Goal: Task Accomplishment & Management: Use online tool/utility

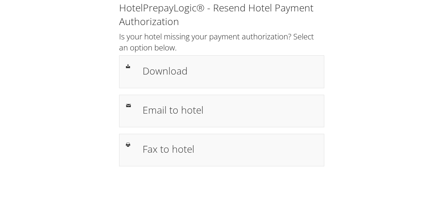
click at [330, 15] on div "HotelPrepayLogic® - Resend Hotel Payment Authorization Is your hotel missing yo…" at bounding box center [222, 86] width 430 height 173
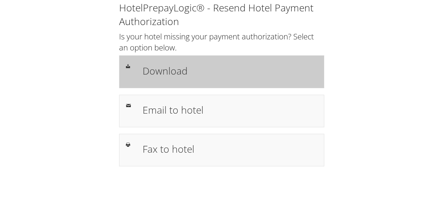
click at [151, 64] on h1 "Download" at bounding box center [229, 71] width 175 height 15
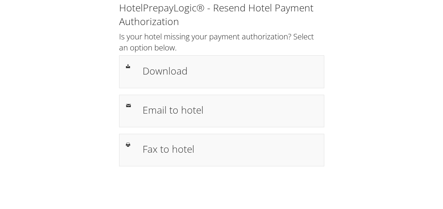
click at [369, 105] on div "HotelPrepayLogic® - Resend Hotel Payment Authorization Is your hotel missing yo…" at bounding box center [222, 86] width 430 height 173
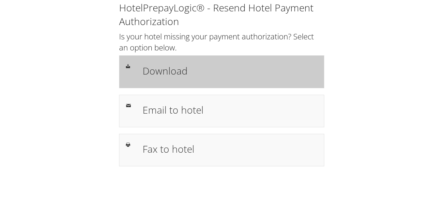
click at [182, 60] on div "Download" at bounding box center [221, 71] width 205 height 33
click at [172, 69] on h1 "Download" at bounding box center [229, 71] width 175 height 15
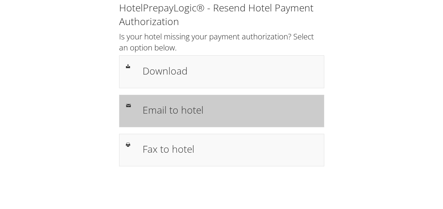
click at [178, 116] on h1 "Email to hotel" at bounding box center [229, 110] width 175 height 15
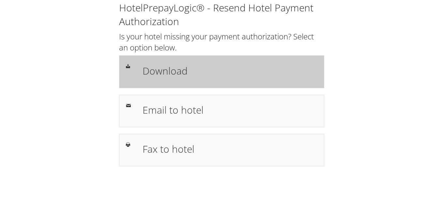
click at [161, 79] on div "Download" at bounding box center [230, 71] width 184 height 19
click at [155, 83] on div "Download" at bounding box center [221, 71] width 205 height 33
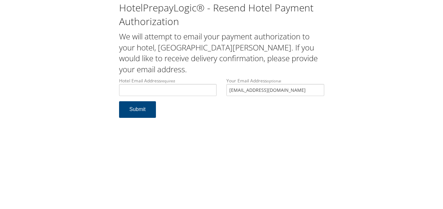
type input "[EMAIL_ADDRESS][DOMAIN_NAME]"
click at [145, 114] on button "Submit" at bounding box center [137, 109] width 37 height 17
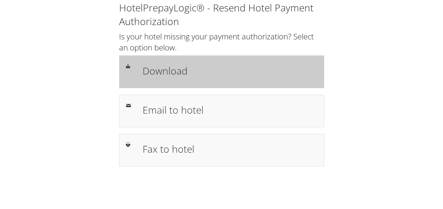
click at [149, 68] on h1 "Download" at bounding box center [229, 71] width 175 height 15
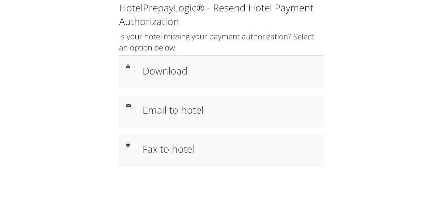
click at [127, 0] on div "HotelPrepayLogic® - Resend Hotel Payment Authorization Is your hotel missing yo…" at bounding box center [222, 86] width 430 height 173
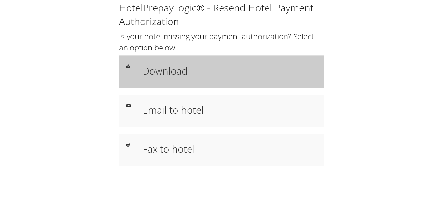
click at [158, 76] on h1 "Download" at bounding box center [229, 71] width 175 height 15
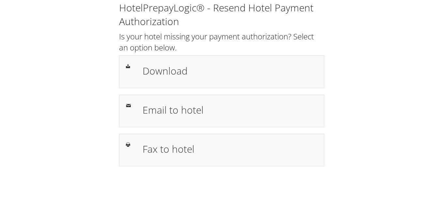
click at [174, 55] on div "HotelPrepayLogic® - Resend Hotel Payment Authorization Is your hotel missing yo…" at bounding box center [221, 84] width 215 height 166
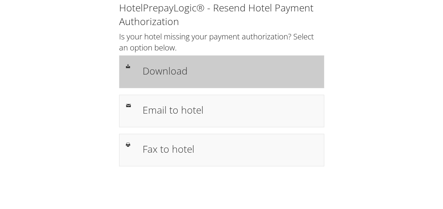
click at [174, 59] on div "Download" at bounding box center [221, 71] width 205 height 33
click at [161, 71] on h1 "Download" at bounding box center [229, 71] width 175 height 15
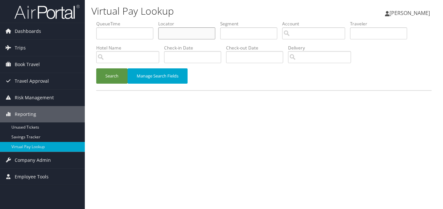
click at [181, 37] on input "text" at bounding box center [186, 33] width 57 height 12
paste input "JBAWHM"
type input "JBAWHM"
click at [116, 70] on button "Search" at bounding box center [111, 75] width 31 height 15
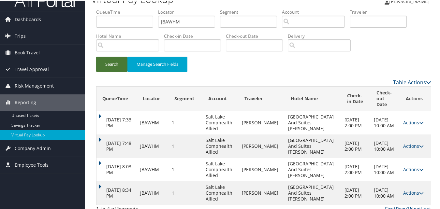
scroll to position [19, 0]
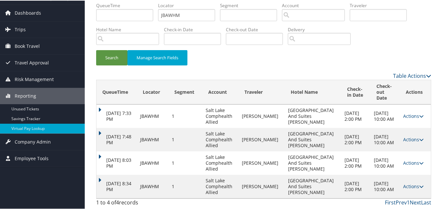
click at [100, 174] on td "Oct 7, 2025 8:34 PM" at bounding box center [116, 185] width 40 height 23
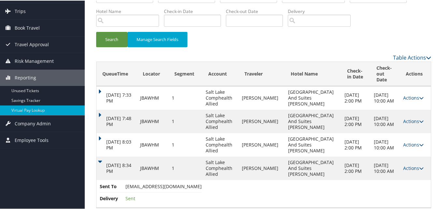
scroll to position [47, 0]
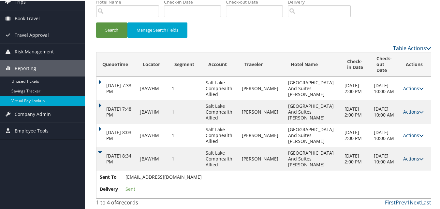
click at [411, 155] on link "Actions" at bounding box center [413, 158] width 21 height 6
click at [403, 136] on link "Actions" at bounding box center [413, 135] width 21 height 6
click at [411, 160] on link "Logs" at bounding box center [414, 155] width 30 height 11
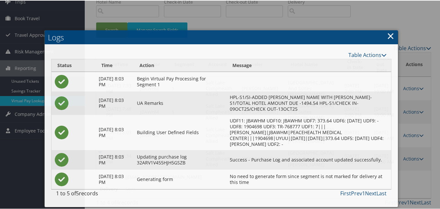
scroll to position [48, 0]
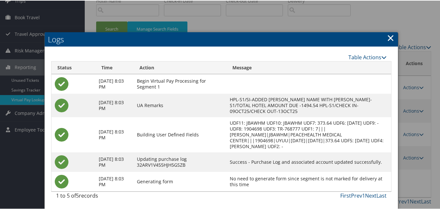
click at [388, 36] on link "×" at bounding box center [390, 37] width 7 height 13
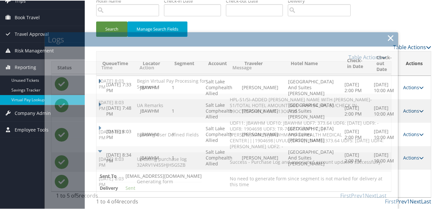
scroll to position [47, 0]
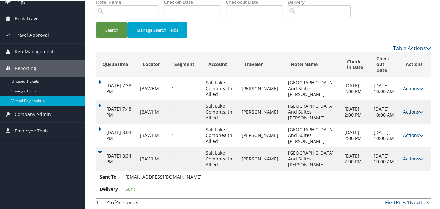
click at [412, 110] on link "Actions" at bounding box center [413, 111] width 21 height 6
click at [403, 134] on icon at bounding box center [404, 132] width 6 height 5
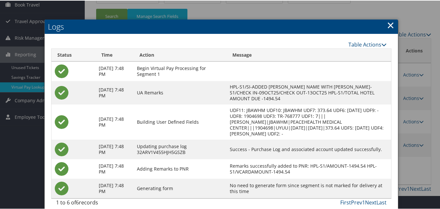
scroll to position [67, 0]
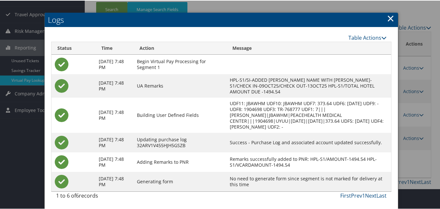
click at [390, 18] on link "×" at bounding box center [390, 17] width 7 height 13
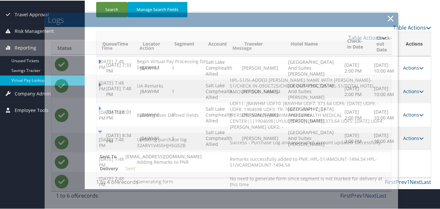
scroll to position [47, 0]
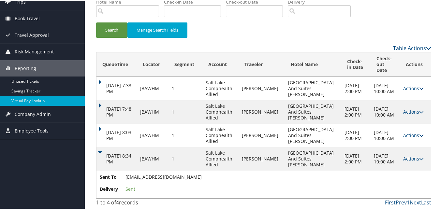
click at [406, 68] on th "Actions" at bounding box center [415, 64] width 31 height 24
click at [403, 88] on link "Actions" at bounding box center [413, 88] width 21 height 6
click at [408, 114] on link "Logs" at bounding box center [414, 108] width 30 height 11
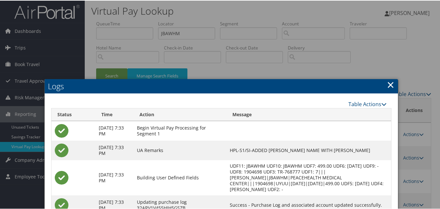
scroll to position [0, 0]
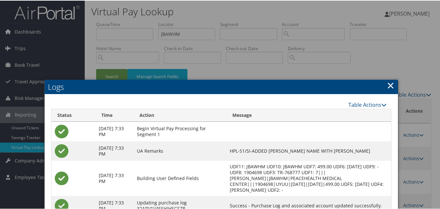
click at [384, 90] on h2 "Logs" at bounding box center [221, 86] width 353 height 14
click at [387, 85] on link "×" at bounding box center [390, 84] width 7 height 13
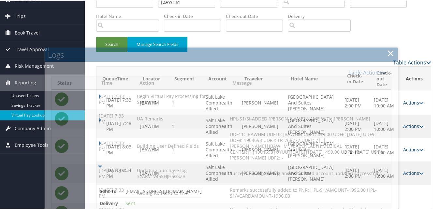
scroll to position [47, 0]
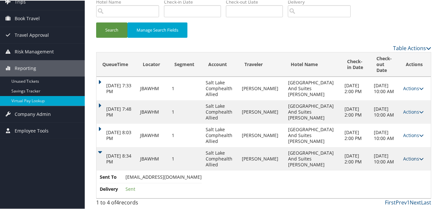
click at [404, 160] on link "Actions" at bounding box center [413, 158] width 21 height 6
drag, startPoint x: 417, startPoint y: 184, endPoint x: 313, endPoint y: 143, distance: 112.1
click at [416, 184] on link "Logs" at bounding box center [414, 178] width 30 height 11
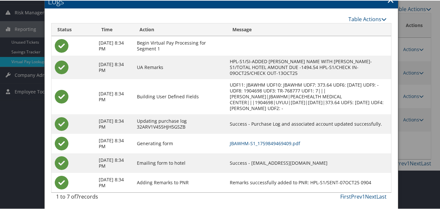
scroll to position [87, 0]
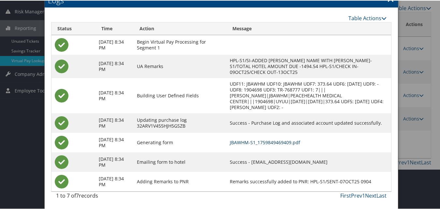
click at [249, 144] on link "JBAWHM-S1_1759849469409.pdf" at bounding box center [265, 142] width 70 height 6
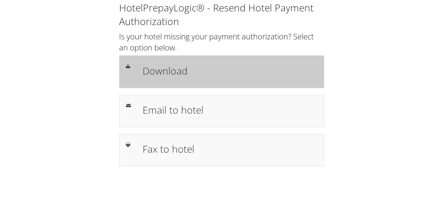
click at [184, 83] on div "Download" at bounding box center [221, 71] width 205 height 33
click at [137, 80] on div "Download" at bounding box center [221, 71] width 201 height 19
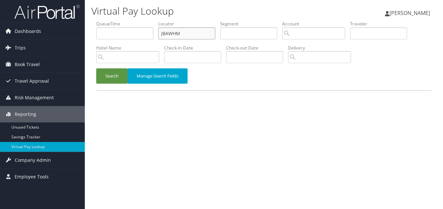
drag, startPoint x: 170, startPoint y: 32, endPoint x: 143, endPoint y: 36, distance: 27.7
click at [143, 21] on ul "QueueTime Locator JBAWHM Segment Account Traveler Hotel Name Check-in Date Chec…" at bounding box center [263, 21] width 335 height 0
paste input "GIWDAU"
type input "GIWDAU"
click at [124, 87] on div "Search Manage Search Fields" at bounding box center [263, 79] width 345 height 22
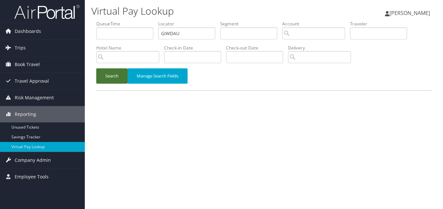
click at [122, 79] on button "Search" at bounding box center [111, 75] width 31 height 15
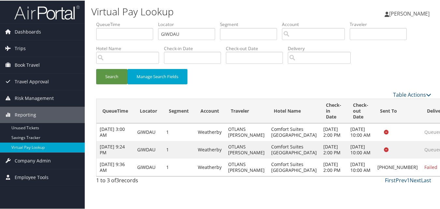
drag, startPoint x: 412, startPoint y: 184, endPoint x: 385, endPoint y: 184, distance: 26.7
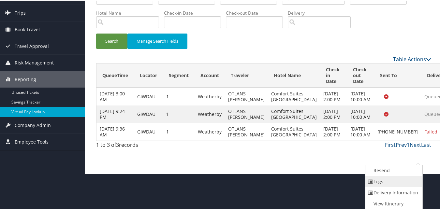
click at [380, 182] on link "Logs" at bounding box center [393, 181] width 56 height 11
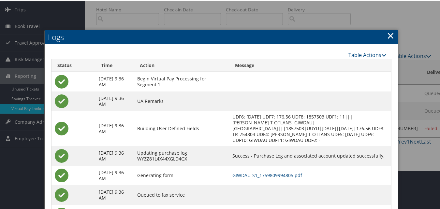
scroll to position [72, 0]
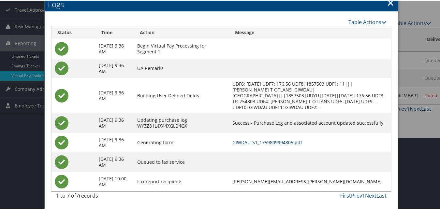
click at [264, 144] on link "GIWDAU-S1_1759809994805.pdf" at bounding box center [267, 142] width 70 height 6
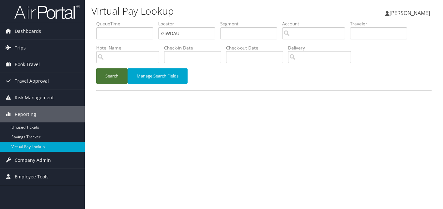
click at [117, 81] on button "Search" at bounding box center [111, 75] width 31 height 15
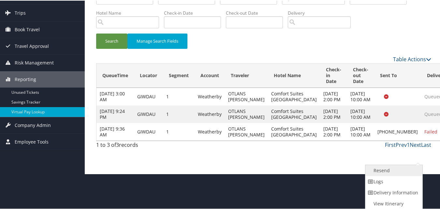
drag, startPoint x: 408, startPoint y: 181, endPoint x: 377, endPoint y: 170, distance: 33.0
click at [377, 170] on link "Resend" at bounding box center [393, 170] width 56 height 11
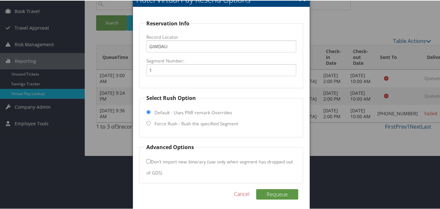
click at [213, 124] on label "Force Rush - Rush the specified Segment" at bounding box center [196, 123] width 84 height 7
click at [151, 124] on input "Force Rush - Rush the specified Segment" at bounding box center [148, 123] width 4 height 4
radio input "true"
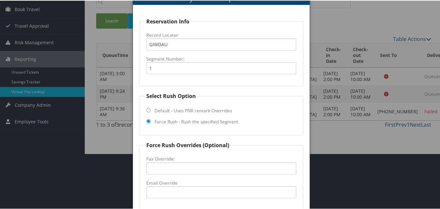
scroll to position [132, 0]
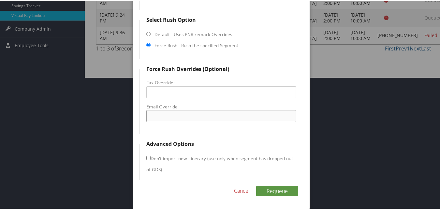
click at [205, 118] on input "Email Override" at bounding box center [221, 115] width 150 height 12
type input "wa189@stayatchoice.com"
click at [274, 190] on button "Requeue" at bounding box center [277, 190] width 42 height 10
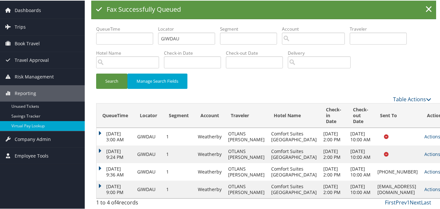
scroll to position [42, 0]
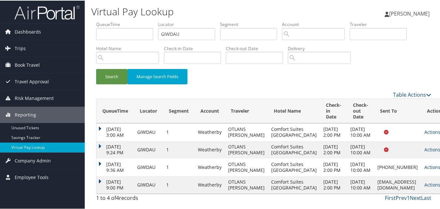
click at [424, 164] on link "Actions" at bounding box center [434, 167] width 21 height 6
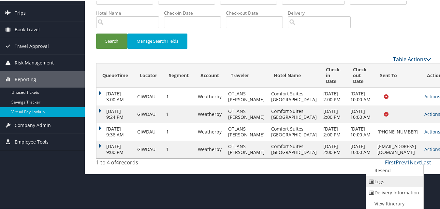
click at [386, 176] on link "Logs" at bounding box center [394, 181] width 56 height 11
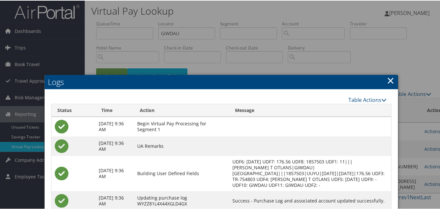
scroll to position [0, 0]
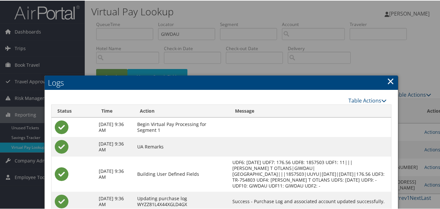
click at [390, 79] on link "×" at bounding box center [390, 80] width 7 height 13
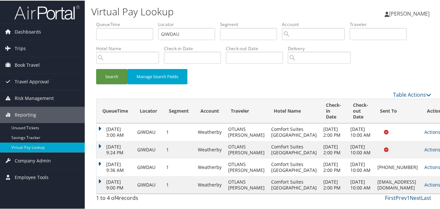
scroll to position [42, 0]
click at [378, 123] on td at bounding box center [397, 132] width 47 height 18
click at [424, 183] on link "Actions" at bounding box center [434, 184] width 21 height 6
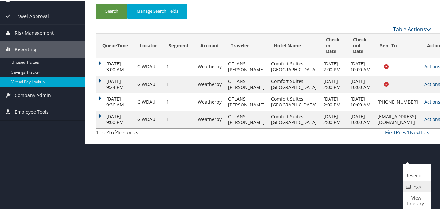
click at [410, 185] on icon at bounding box center [408, 186] width 6 height 5
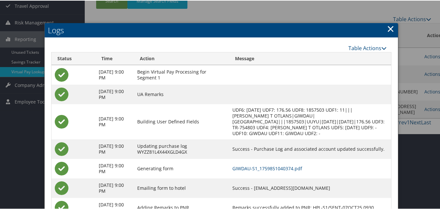
scroll to position [102, 0]
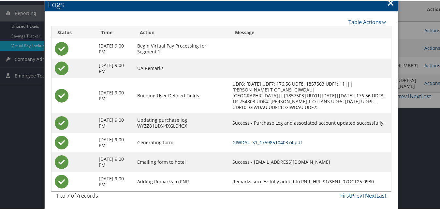
click at [298, 141] on link "GIWDAU-S1_1759851040374.pdf" at bounding box center [267, 142] width 70 height 6
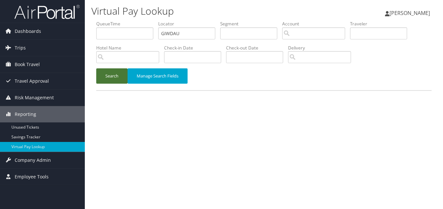
click at [109, 74] on button "Search" at bounding box center [111, 75] width 31 height 15
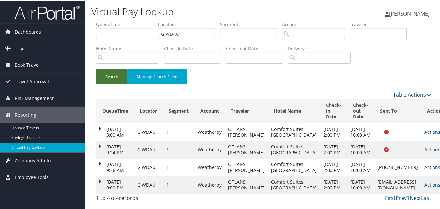
scroll to position [42, 0]
drag, startPoint x: 342, startPoint y: 184, endPoint x: 401, endPoint y: 182, distance: 59.0
click at [401, 182] on tr "Oct 7, 2025 9:00 PM GIWDAU 1 Weatherby OTLANS PETERS T Comfort Suites Moses Lak…" at bounding box center [272, 185] width 353 height 18
copy tr "wa189@stayatchoice.com Sent"
drag, startPoint x: 414, startPoint y: 184, endPoint x: 403, endPoint y: 182, distance: 11.0
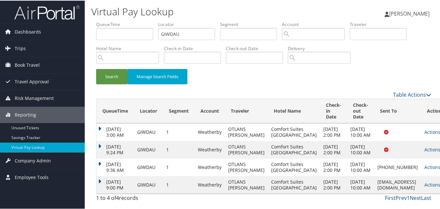
click at [424, 184] on link "Actions" at bounding box center [434, 184] width 21 height 6
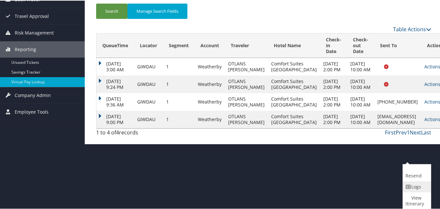
click at [415, 186] on link "Logs" at bounding box center [416, 186] width 26 height 11
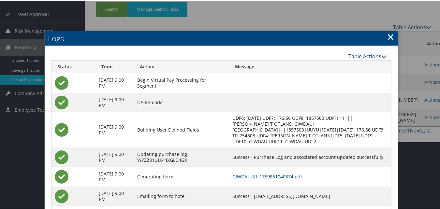
scroll to position [102, 0]
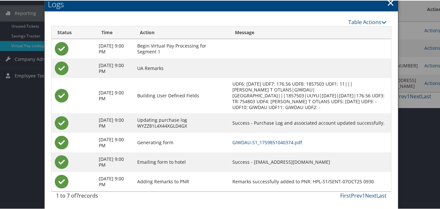
click at [253, 138] on td "GIWDAU-S1_1759851040374.pdf" at bounding box center [310, 142] width 162 height 20
click at [255, 138] on td "GIWDAU-S1_1759851040374.pdf" at bounding box center [310, 142] width 162 height 20
click at [258, 141] on link "GIWDAU-S1_1759851040374.pdf" at bounding box center [267, 142] width 70 height 6
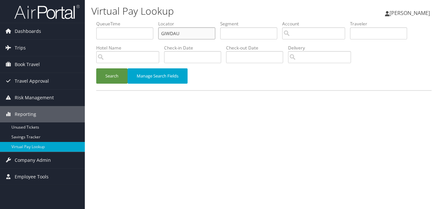
drag, startPoint x: 185, startPoint y: 29, endPoint x: 144, endPoint y: 36, distance: 41.7
click at [144, 21] on ul "QueueTime Locator GIWDAU Segment Account Traveler Hotel Name Check-in Date Chec…" at bounding box center [263, 21] width 335 height 0
paste input "GDQGA"
type input "GGDQGA"
click at [119, 74] on button "Search" at bounding box center [111, 75] width 31 height 15
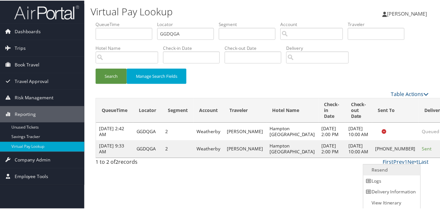
scroll to position [0, 0]
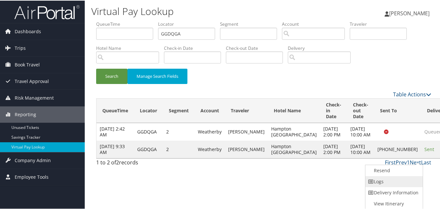
click at [385, 185] on link "Logs" at bounding box center [393, 181] width 56 height 11
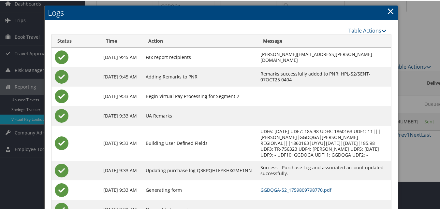
scroll to position [56, 0]
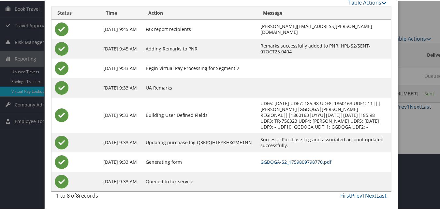
click at [296, 162] on link "GGDQGA-S2_1759809798770.pdf" at bounding box center [295, 161] width 71 height 6
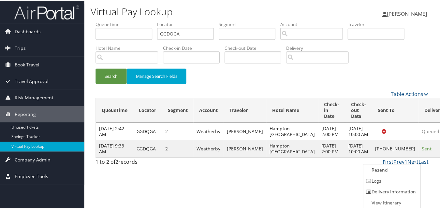
scroll to position [0, 0]
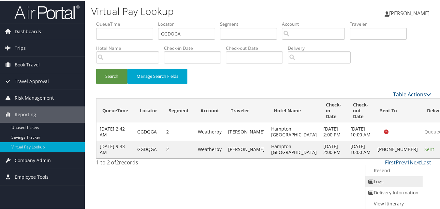
click at [369, 181] on icon at bounding box center [371, 181] width 6 height 5
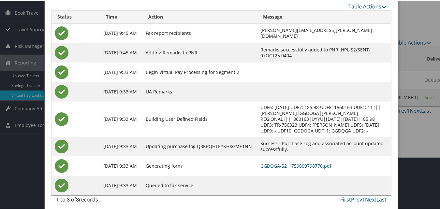
scroll to position [56, 0]
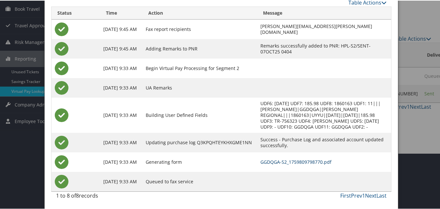
click at [288, 159] on link "GGDQGA-S2_1759809798770.pdf" at bounding box center [295, 161] width 71 height 6
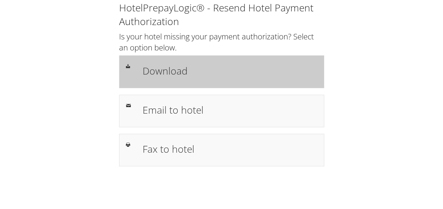
click at [217, 59] on div "Download" at bounding box center [221, 71] width 205 height 33
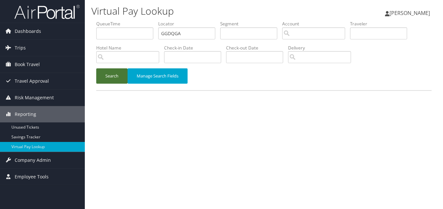
click at [110, 77] on button "Search" at bounding box center [111, 75] width 31 height 15
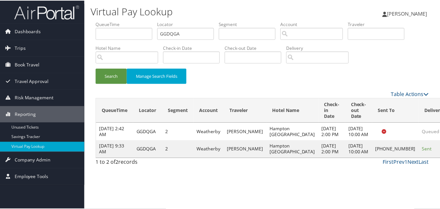
scroll to position [0, 0]
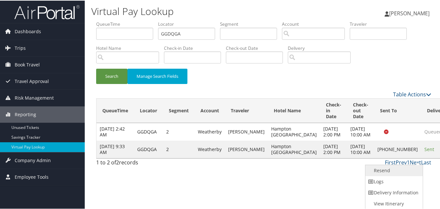
click at [388, 172] on link "Resend" at bounding box center [393, 170] width 56 height 11
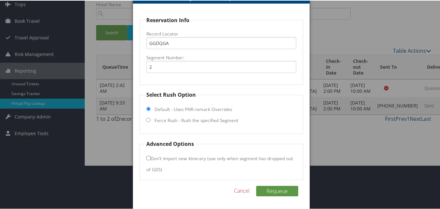
click at [196, 121] on label "Force Rush - Rush the specified Segment" at bounding box center [196, 120] width 84 height 7
click at [151, 121] on input "Force Rush - Rush the specified Segment" at bounding box center [148, 119] width 4 height 4
radio input "true"
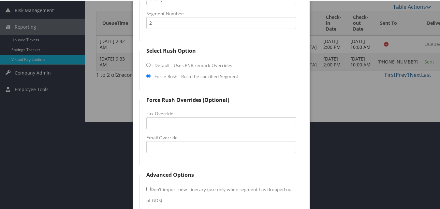
scroll to position [119, 0]
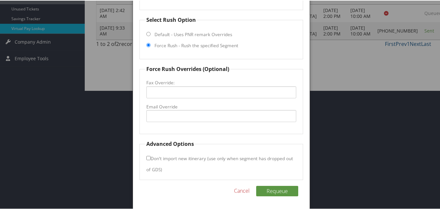
click at [187, 108] on label "Email Override" at bounding box center [221, 106] width 150 height 7
click at [187, 109] on input "Email Override" at bounding box center [221, 115] width 150 height 12
type input "hamptonhartsville@gmail.com"
click at [284, 190] on button "Requeue" at bounding box center [277, 190] width 42 height 10
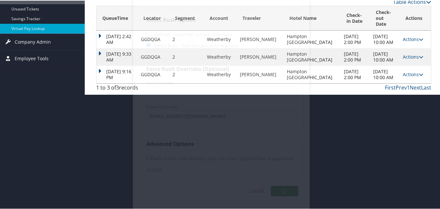
scroll to position [0, 0]
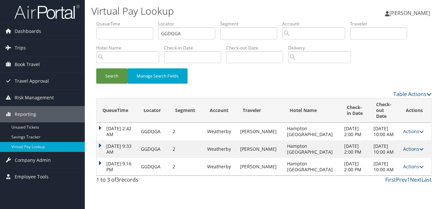
click at [100, 158] on td "Oct 7, 2025 9:16 PM" at bounding box center [116, 167] width 41 height 18
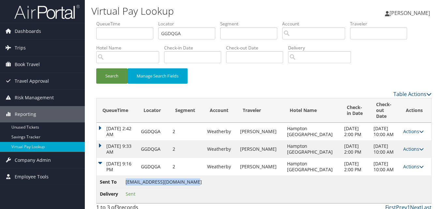
drag, startPoint x: 125, startPoint y: 178, endPoint x: 189, endPoint y: 178, distance: 64.2
click at [189, 179] on span "hamptonhartsville@gmail.com" at bounding box center [163, 182] width 76 height 6
copy span "hamptonhartsville@gmail.com"
click at [405, 164] on link "Actions" at bounding box center [413, 167] width 21 height 6
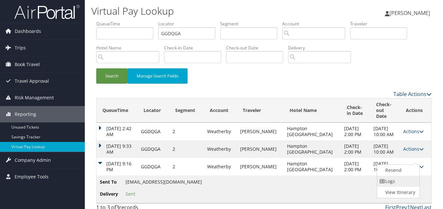
click at [392, 181] on link "Logs" at bounding box center [397, 181] width 41 height 11
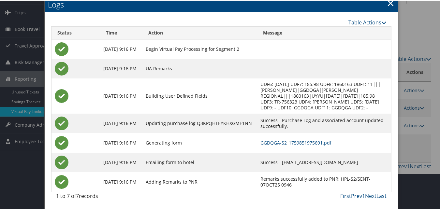
scroll to position [36, 0]
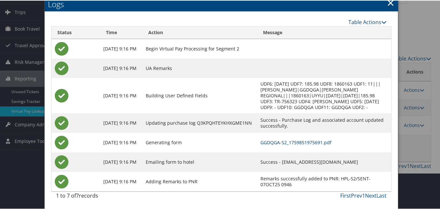
click at [284, 143] on link "GGDQGA-S2_1759851975691.pdf" at bounding box center [295, 142] width 71 height 6
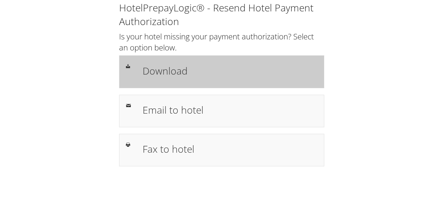
click at [134, 77] on div "Download" at bounding box center [221, 71] width 201 height 19
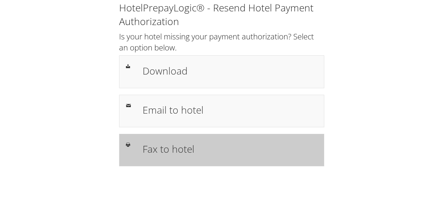
click at [216, 144] on h1 "Fax to hotel" at bounding box center [229, 149] width 175 height 15
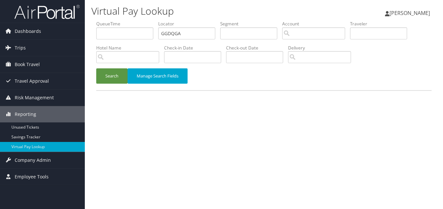
click at [144, 21] on ul "QueueTime Locator GGDQGA Segment Account Traveler Hotel Name Check-in Date Chec…" at bounding box center [263, 21] width 335 height 0
type input "SCGGDY"
click at [110, 79] on button "Search" at bounding box center [111, 75] width 31 height 15
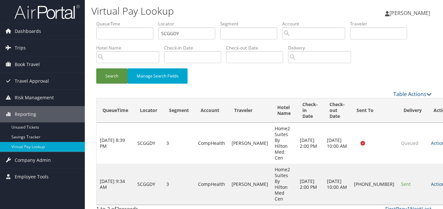
click at [427, 164] on td "Actions Resend Logs Delivery Information View Itinerary" at bounding box center [441, 184] width 29 height 41
drag, startPoint x: 409, startPoint y: 167, endPoint x: 406, endPoint y: 168, distance: 3.3
click at [430, 181] on link "Actions" at bounding box center [440, 184] width 21 height 6
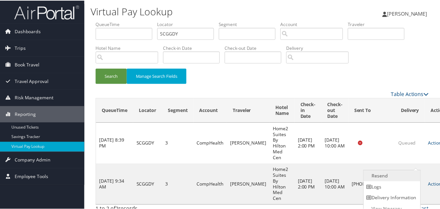
scroll to position [6, 0]
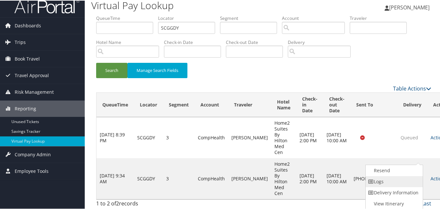
drag, startPoint x: 406, startPoint y: 168, endPoint x: 378, endPoint y: 181, distance: 31.2
click at [378, 181] on link "Logs" at bounding box center [394, 181] width 56 height 11
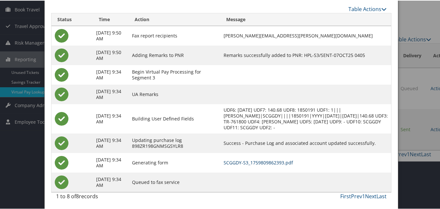
scroll to position [56, 0]
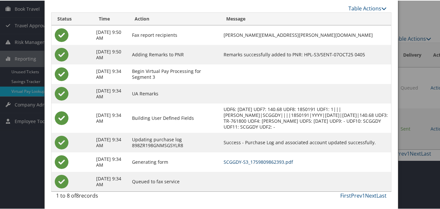
click at [273, 161] on link "SCGGDY-S3_1759809862393.pdf" at bounding box center [258, 161] width 69 height 6
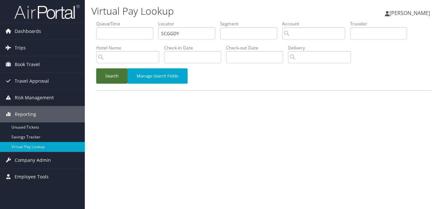
click at [100, 73] on button "Search" at bounding box center [111, 75] width 31 height 15
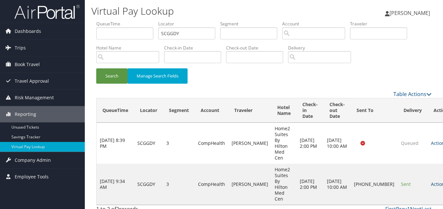
click at [430, 181] on link "Actions" at bounding box center [440, 184] width 21 height 6
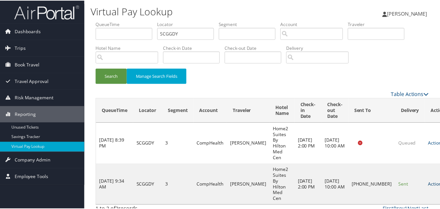
scroll to position [6, 0]
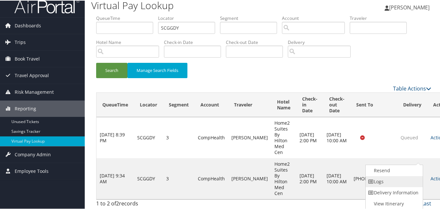
click at [394, 184] on link "Logs" at bounding box center [394, 181] width 56 height 11
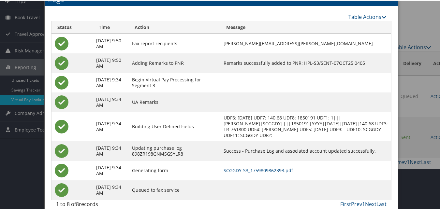
scroll to position [56, 0]
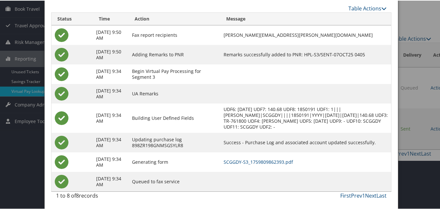
click at [246, 156] on td "SCGGDY-S3_1759809862393.pdf" at bounding box center [305, 162] width 171 height 20
click at [247, 157] on td "SCGGDY-S3_1759809862393.pdf" at bounding box center [305, 162] width 171 height 20
click at [247, 159] on link "SCGGDY-S3_1759809862393.pdf" at bounding box center [258, 161] width 69 height 6
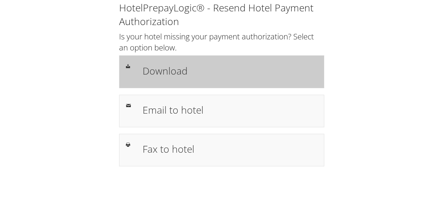
click at [209, 66] on h1 "Download" at bounding box center [229, 71] width 175 height 15
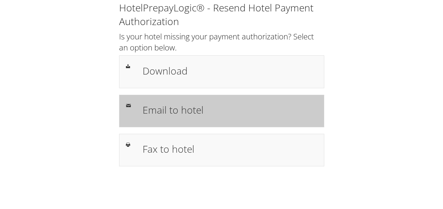
click at [189, 108] on h1 "Email to hotel" at bounding box center [229, 110] width 175 height 15
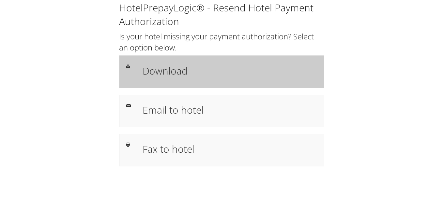
drag, startPoint x: 0, startPoint y: 0, endPoint x: 168, endPoint y: 58, distance: 177.6
click at [168, 58] on div "Download" at bounding box center [221, 71] width 205 height 33
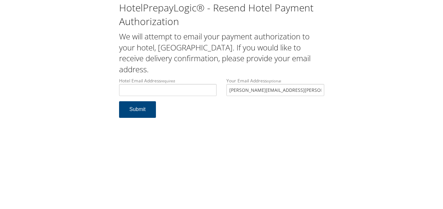
click at [208, 74] on h2 "We will attempt to email your payment authorization to your hotel, [GEOGRAPHIC_…" at bounding box center [221, 53] width 205 height 44
click at [213, 87] on input "Hotel Email Address required" at bounding box center [168, 90] width 98 height 12
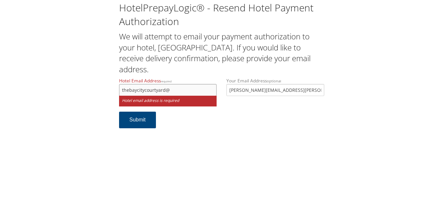
click at [179, 88] on input "thebaycitycourtyard@" at bounding box center [168, 90] width 98 height 12
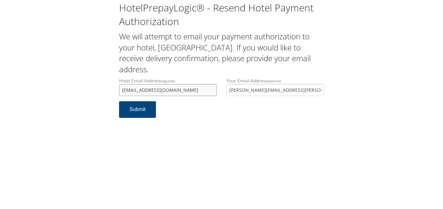
scroll to position [0, 4]
drag, startPoint x: 169, startPoint y: 90, endPoint x: 203, endPoint y: 93, distance: 33.7
click at [203, 93] on input "[EMAIL_ADDRESS][DOMAIN_NAME]" at bounding box center [168, 90] width 98 height 12
click at [186, 128] on div "HotelPrepayLogic® - Resend Hotel Payment Authorization We will attempt to email…" at bounding box center [221, 104] width 443 height 209
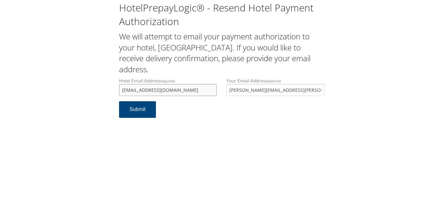
click at [186, 91] on input "thebaycitycourtyard@ameriloadgegroup.com" at bounding box center [168, 90] width 98 height 12
type input "thebaycitycourtyard@amerilodgegroup.com"
click at [135, 106] on button "Submit" at bounding box center [137, 109] width 37 height 17
click at [209, 90] on input "[EMAIL_ADDRESS][DOMAIN_NAME]" at bounding box center [168, 90] width 98 height 12
click at [177, 105] on form "Hotel Email Address required thebaycitycourtyard@amerilodgegroup.com Hotel emai…" at bounding box center [221, 101] width 205 height 47
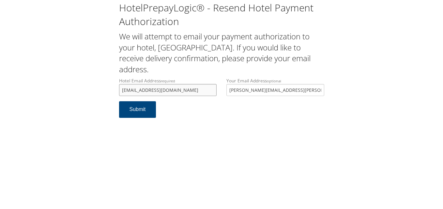
drag, startPoint x: 125, startPoint y: 91, endPoint x: 128, endPoint y: 90, distance: 3.6
click at [125, 90] on input "[EMAIL_ADDRESS][DOMAIN_NAME]" at bounding box center [168, 90] width 98 height 12
click at [129, 91] on input "[EMAIL_ADDRESS][DOMAIN_NAME]" at bounding box center [168, 90] width 98 height 12
click at [131, 91] on input "[EMAIL_ADDRESS][DOMAIN_NAME]" at bounding box center [168, 90] width 98 height 12
click at [147, 90] on input "[EMAIL_ADDRESS][DOMAIN_NAME]" at bounding box center [168, 90] width 98 height 12
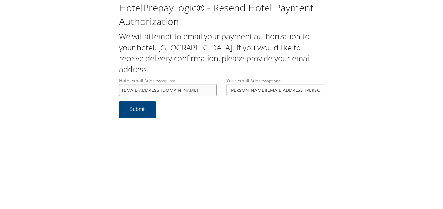
click at [198, 91] on input "[EMAIL_ADDRESS][DOMAIN_NAME]" at bounding box center [168, 90] width 98 height 12
drag, startPoint x: 189, startPoint y: 91, endPoint x: 193, endPoint y: 91, distance: 3.9
click at [193, 91] on input "thebaycitycourtyard@amerilodgegroup.com" at bounding box center [168, 90] width 98 height 12
click at [180, 109] on form "Hotel Email Address required thebaycitycourtyard@amerilodgegroup.com Hotel emai…" at bounding box center [221, 101] width 205 height 47
click at [169, 92] on input "thebaycitycourtyard@amerilodgegroup.com" at bounding box center [168, 90] width 98 height 12
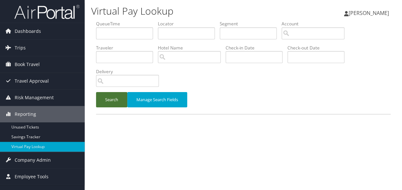
click at [118, 101] on button "Search" at bounding box center [111, 99] width 31 height 15
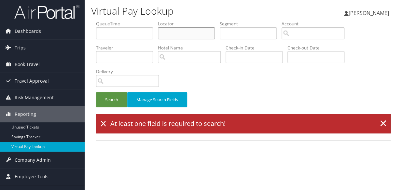
click at [167, 29] on input "text" at bounding box center [186, 33] width 57 height 12
paste input "LDXTCX"
type input "LDXTCX"
click at [120, 106] on button "Search" at bounding box center [111, 99] width 31 height 15
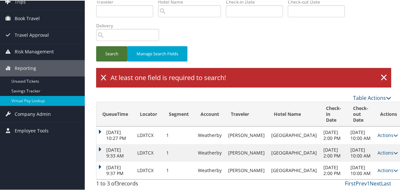
scroll to position [64, 0]
click at [101, 144] on td "[DATE] 9:33 AM" at bounding box center [114, 153] width 37 height 18
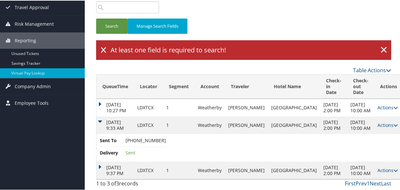
scroll to position [91, 0]
drag, startPoint x: 167, startPoint y: 133, endPoint x: 134, endPoint y: 135, distance: 33.3
click at [134, 135] on td "Sent To [PHONE_NUMBER] Delivery Sent" at bounding box center [249, 148] width 306 height 28
click at [134, 137] on span "[PHONE_NUMBER]" at bounding box center [145, 140] width 40 height 6
copy ul "[PHONE_NUMBER] Delivery Sent"
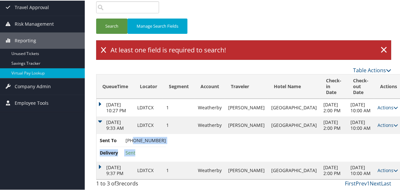
drag, startPoint x: 131, startPoint y: 134, endPoint x: 163, endPoint y: 134, distance: 31.6
click at [163, 134] on td "Sent To [PHONE_NUMBER] Delivery Sent" at bounding box center [249, 148] width 306 height 28
drag, startPoint x: 163, startPoint y: 134, endPoint x: 156, endPoint y: 140, distance: 9.7
click at [158, 147] on li "Delivery Sent" at bounding box center [133, 153] width 66 height 12
drag, startPoint x: 168, startPoint y: 128, endPoint x: 162, endPoint y: 131, distance: 7.3
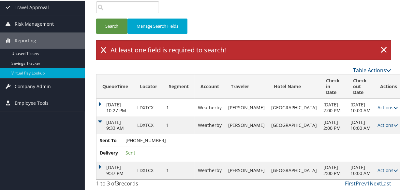
click at [162, 134] on td "Sent To [PHONE_NUMBER] Delivery Sent" at bounding box center [249, 148] width 306 height 28
drag, startPoint x: 162, startPoint y: 131, endPoint x: 166, endPoint y: 137, distance: 6.8
click at [168, 139] on td "Sent To [PHONE_NUMBER] Delivery Sent" at bounding box center [249, 148] width 306 height 28
drag, startPoint x: 165, startPoint y: 134, endPoint x: 133, endPoint y: 137, distance: 31.8
click at [133, 137] on td "Sent To [PHONE_NUMBER] Delivery Sent" at bounding box center [249, 148] width 306 height 28
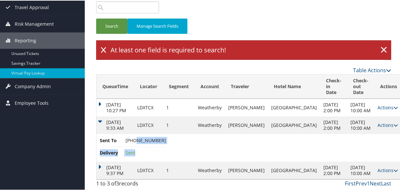
click at [133, 137] on span "[PHONE_NUMBER]" at bounding box center [145, 140] width 40 height 6
drag, startPoint x: 132, startPoint y: 134, endPoint x: 162, endPoint y: 133, distance: 30.3
click at [162, 137] on span "+1 (989) 778-1775" at bounding box center [145, 140] width 40 height 6
copy span "(989) 778-1775"
click at [151, 147] on li "Delivery Sent" at bounding box center [133, 153] width 66 height 12
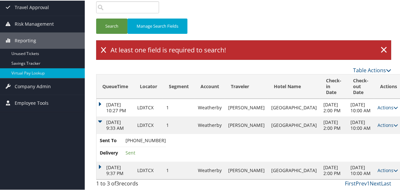
drag, startPoint x: 124, startPoint y: 133, endPoint x: 162, endPoint y: 134, distance: 38.1
click at [162, 137] on li "Sent To +1 (989) 778-1775" at bounding box center [133, 142] width 66 height 10
copy li "+1 (989) 778-1775"
click at [377, 169] on link "Actions" at bounding box center [387, 170] width 21 height 6
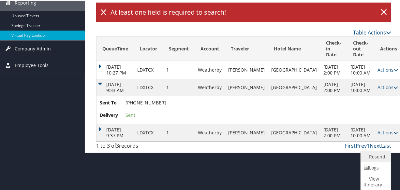
click at [367, 157] on link "Resend" at bounding box center [375, 156] width 28 height 11
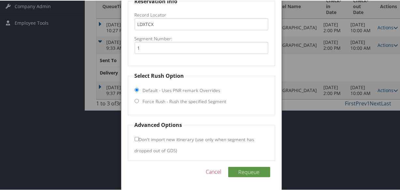
click at [143, 103] on label "Force Rush - Rush the specified Segment" at bounding box center [185, 101] width 84 height 7
click at [139, 103] on input "Force Rush - Rush the specified Segment" at bounding box center [137, 100] width 4 height 4
radio input "true"
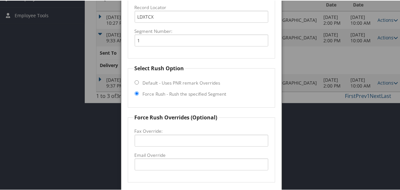
scroll to position [229, 0]
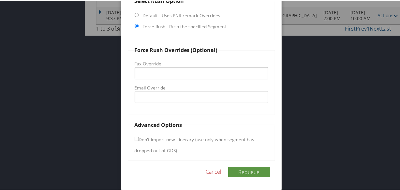
click at [142, 82] on fieldset "Force Rush Overrides (Optional) Fax Override: Email Override" at bounding box center [201, 80] width 147 height 69
click at [144, 76] on input "Fax Override:" at bounding box center [202, 73] width 134 height 12
paste input "+1 (989) 778-1775"
type input "+1 (989) 778-1775"
click at [244, 169] on div "Reservation Info Record Locator LDXTCX Segment Number: 1 Select Rush Option Def…" at bounding box center [201, 49] width 160 height 281
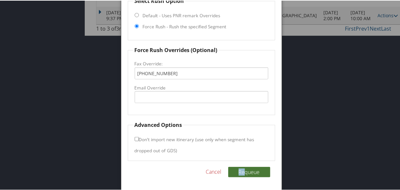
click at [248, 172] on button "Requeue" at bounding box center [249, 172] width 42 height 10
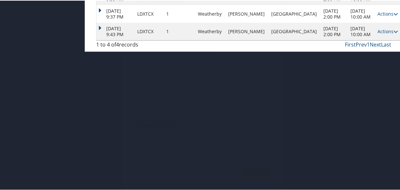
scroll to position [113, 0]
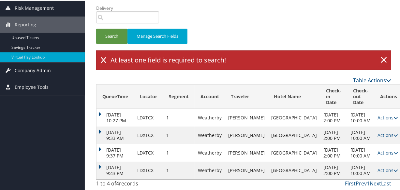
click at [99, 161] on td "Oct 7, 2025 9:43 PM" at bounding box center [114, 170] width 37 height 18
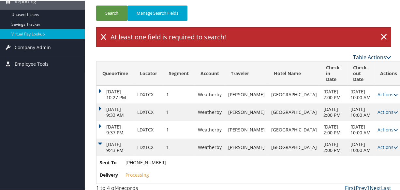
scroll to position [141, 0]
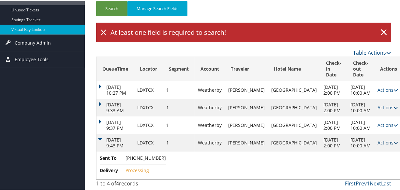
click at [377, 139] on link "Actions" at bounding box center [387, 142] width 21 height 6
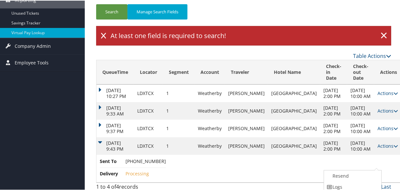
drag, startPoint x: 339, startPoint y: 160, endPoint x: 335, endPoint y: 158, distance: 5.0
click at [339, 181] on link "Logs" at bounding box center [352, 186] width 56 height 11
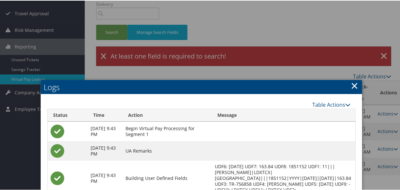
scroll to position [67, 0]
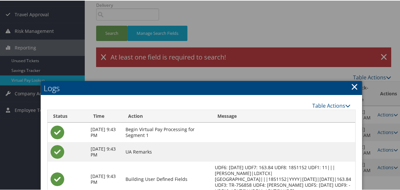
click at [357, 90] on h2 "Logs" at bounding box center [201, 87] width 321 height 14
click at [351, 85] on link "×" at bounding box center [354, 86] width 7 height 13
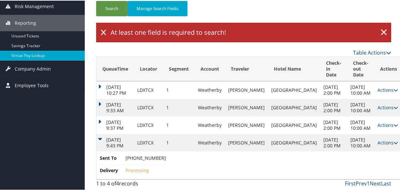
click at [107, 136] on td "Oct 7, 2025 9:43 PM" at bounding box center [114, 143] width 37 height 18
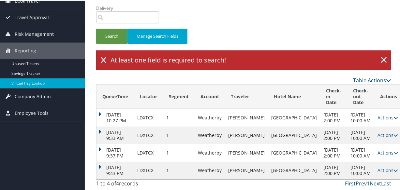
scroll to position [87, 0]
click at [100, 161] on td "Oct 7, 2025 9:43 PM" at bounding box center [114, 170] width 37 height 18
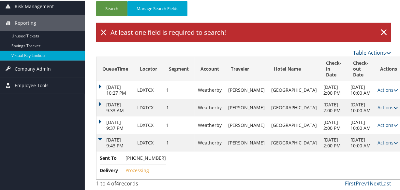
scroll to position [115, 0]
click at [377, 142] on link "Actions" at bounding box center [387, 142] width 21 height 6
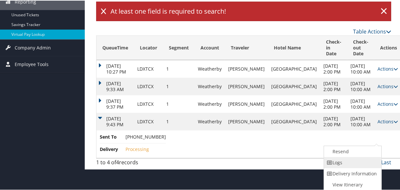
drag, startPoint x: 345, startPoint y: 163, endPoint x: 342, endPoint y: 162, distance: 3.3
click at [345, 163] on link "Logs" at bounding box center [352, 162] width 56 height 11
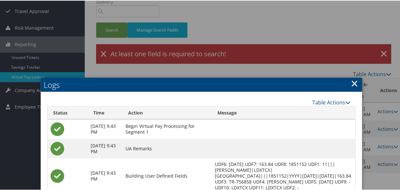
scroll to position [67, 0]
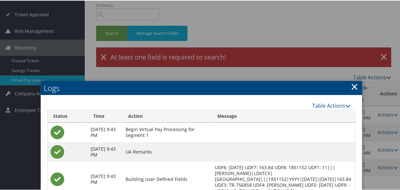
click at [356, 88] on h2 "Logs" at bounding box center [201, 87] width 321 height 14
click at [313, 3] on div at bounding box center [201, 95] width 402 height 190
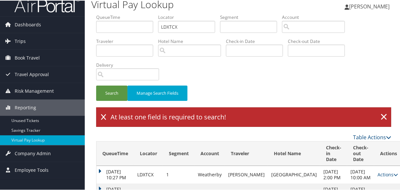
scroll to position [0, 0]
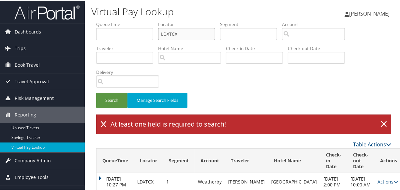
drag, startPoint x: 176, startPoint y: 32, endPoint x: 163, endPoint y: 34, distance: 12.6
click at [163, 34] on input "LDXTCX" at bounding box center [186, 33] width 57 height 12
drag, startPoint x: 185, startPoint y: 32, endPoint x: 143, endPoint y: 39, distance: 42.6
click at [143, 21] on ul "QueueTime Locator LDXTCX Segment Account Traveler Hotel Name Check-in Date Chec…" at bounding box center [243, 21] width 295 height 0
paste input "FWADGR"
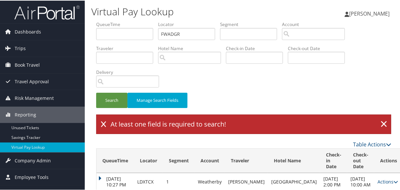
click at [112, 88] on li "Delivery" at bounding box center [130, 80] width 68 height 24
click at [117, 95] on button "Search" at bounding box center [111, 99] width 31 height 15
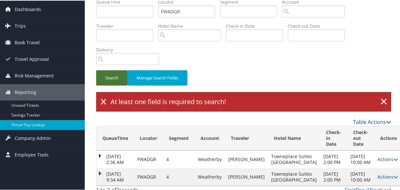
scroll to position [40, 0]
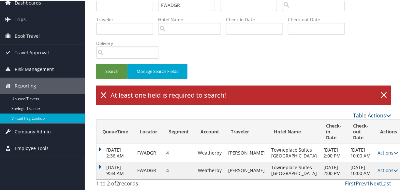
drag, startPoint x: 95, startPoint y: 157, endPoint x: 114, endPoint y: 153, distance: 19.3
click at [95, 157] on div "QueueTime Locator FWADGR Segment Account Traveler Hotel Name Check-in Date Chec…" at bounding box center [243, 91] width 305 height 199
click at [95, 163] on div "QueueTime Locator FWADGR Segment Account Traveler Hotel Name Check-in Date Chec…" at bounding box center [243, 91] width 305 height 199
click at [100, 161] on td "Oct 6, 2025 9:34 AM" at bounding box center [114, 170] width 37 height 18
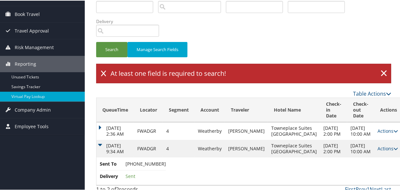
scroll to position [68, 0]
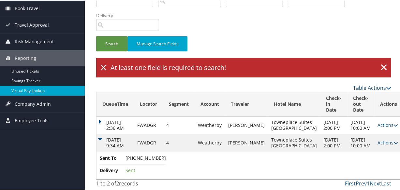
click at [377, 139] on link "Actions" at bounding box center [387, 142] width 21 height 6
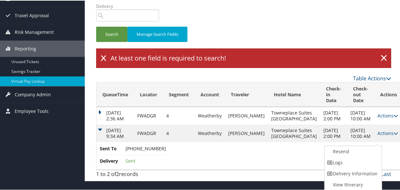
click at [339, 157] on link "Logs" at bounding box center [353, 162] width 56 height 11
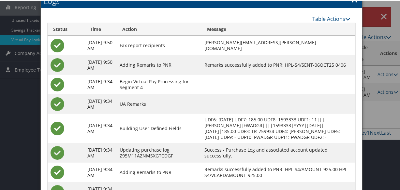
scroll to position [14, 0]
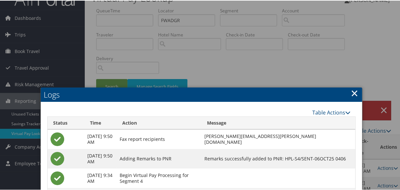
click at [351, 87] on link "×" at bounding box center [354, 92] width 7 height 13
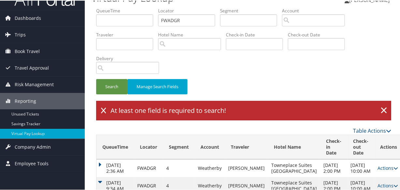
click at [339, 71] on div "Search Manage Search Fields" at bounding box center [243, 54] width 305 height 94
paste input "LTWVMM"
drag, startPoint x: 183, startPoint y: 20, endPoint x: 127, endPoint y: 25, distance: 56.6
click at [127, 7] on ul "QueueTime Locator FWADGR Segment Account Traveler Hotel Name Check-in Date Chec…" at bounding box center [243, 7] width 295 height 0
type input "LTWVMM"
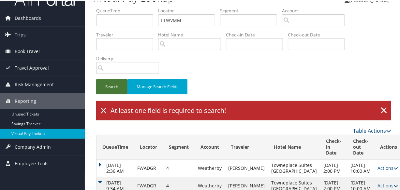
click at [125, 80] on button "Search" at bounding box center [111, 86] width 31 height 15
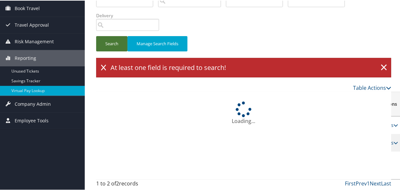
scroll to position [64, 0]
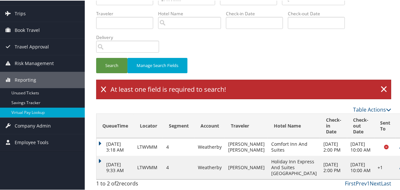
click at [96, 155] on td "Oct 7, 2025 9:33 AM" at bounding box center [114, 166] width 37 height 23
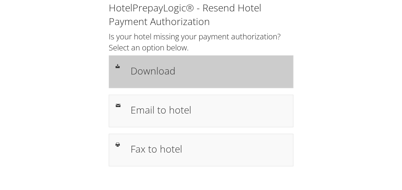
click at [186, 68] on h1 "Download" at bounding box center [209, 71] width 156 height 15
click at [186, 62] on div "Download" at bounding box center [209, 71] width 166 height 19
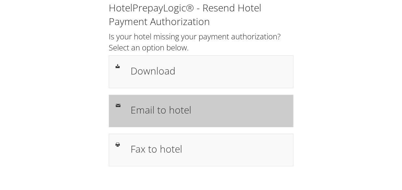
click at [168, 109] on h1 "Email to hotel" at bounding box center [209, 110] width 156 height 15
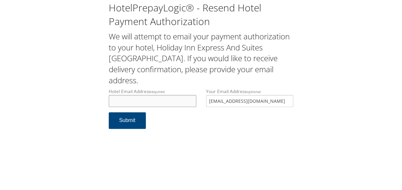
click at [162, 95] on input "Hotel Email Address required" at bounding box center [153, 101] width 88 height 12
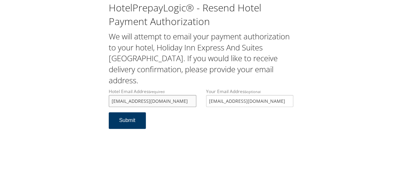
type input "[EMAIL_ADDRESS][DOMAIN_NAME]"
click at [138, 112] on button "Submit" at bounding box center [127, 120] width 37 height 17
click at [103, 91] on div "HotelPrepayLogic® - Resend Hotel Payment Authorization We will attempt to email…" at bounding box center [201, 68] width 389 height 136
